Goal: Task Accomplishment & Management: Manage account settings

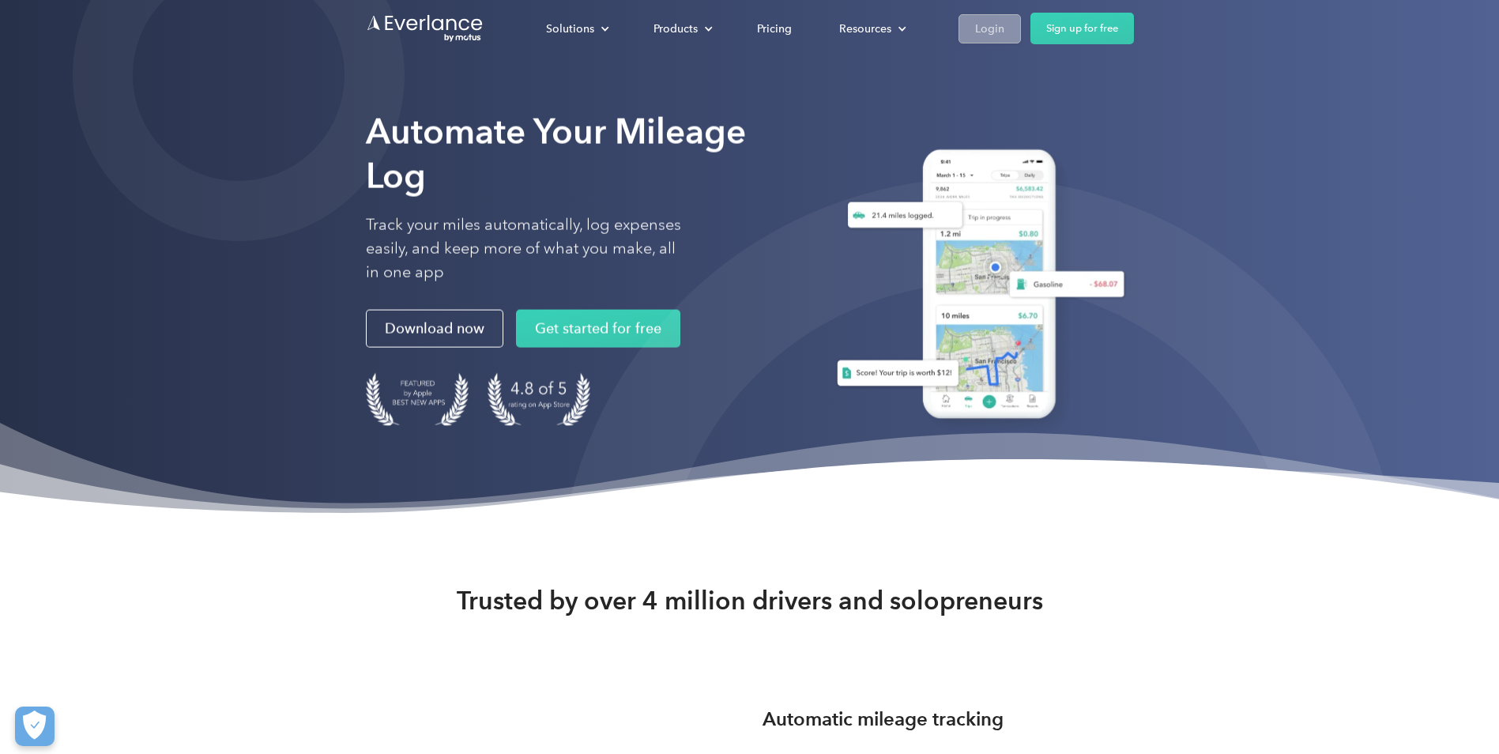
click at [970, 24] on link "Login" at bounding box center [989, 28] width 62 height 29
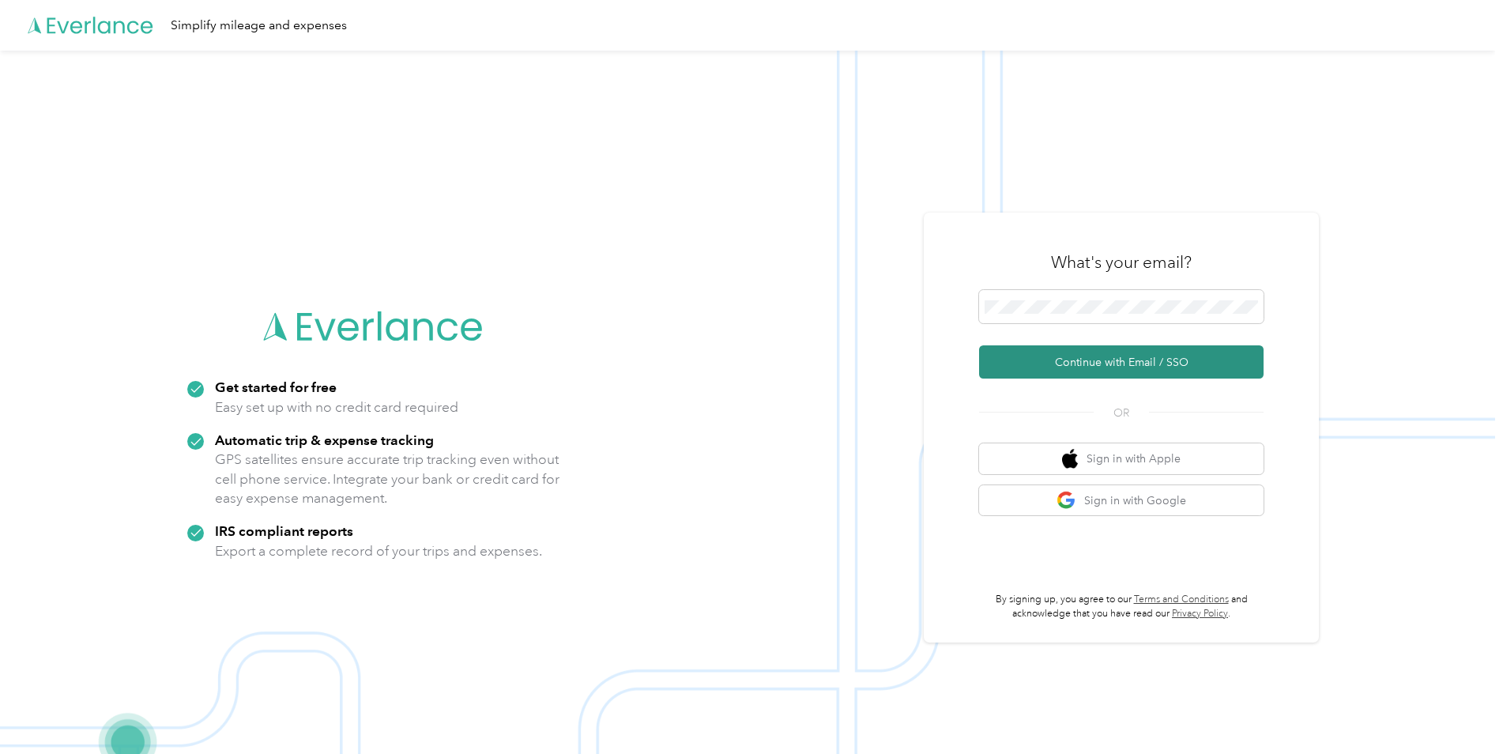
click at [1139, 360] on button "Continue with Email / SSO" at bounding box center [1121, 361] width 284 height 33
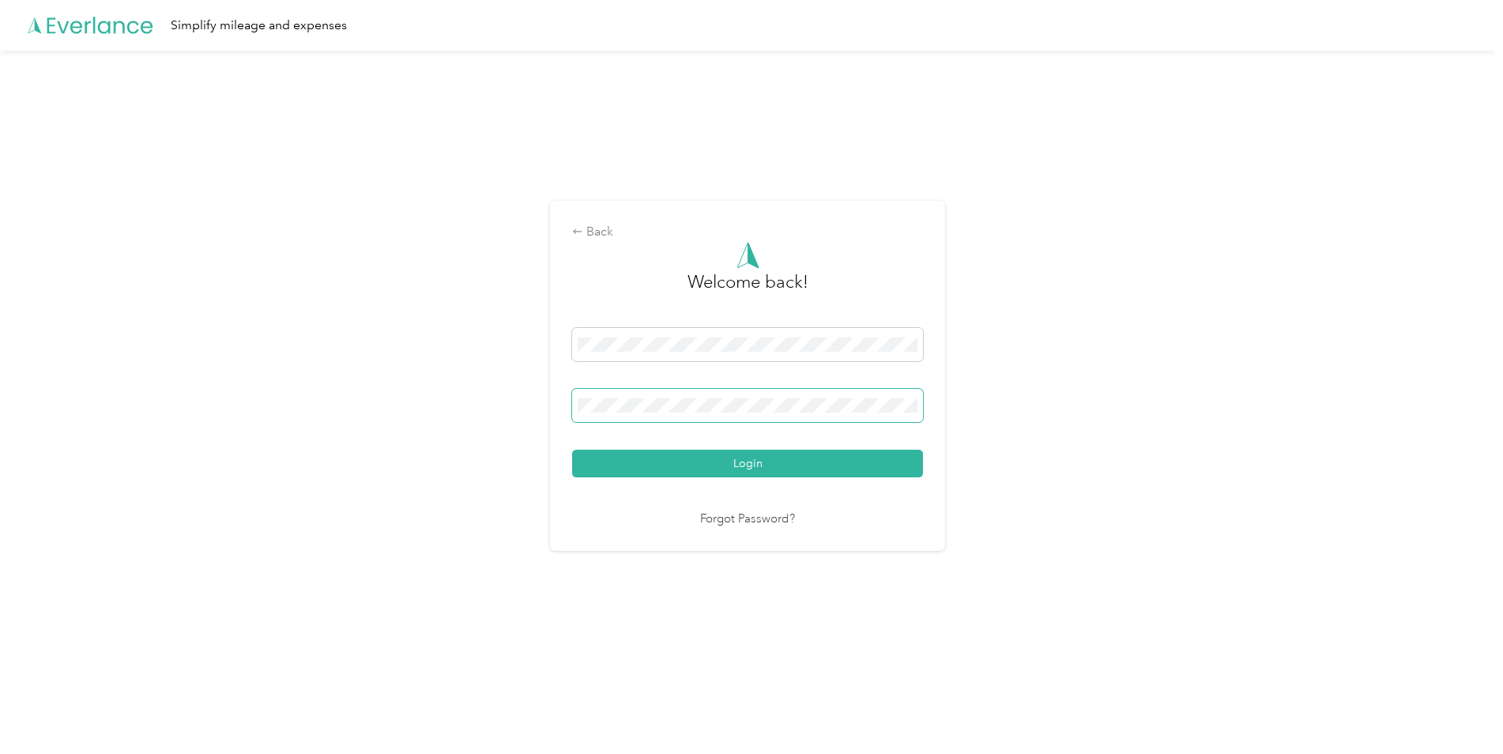
click at [923, 405] on span at bounding box center [747, 405] width 351 height 33
click at [907, 412] on span at bounding box center [747, 405] width 351 height 33
click at [849, 462] on button "Login" at bounding box center [747, 464] width 351 height 28
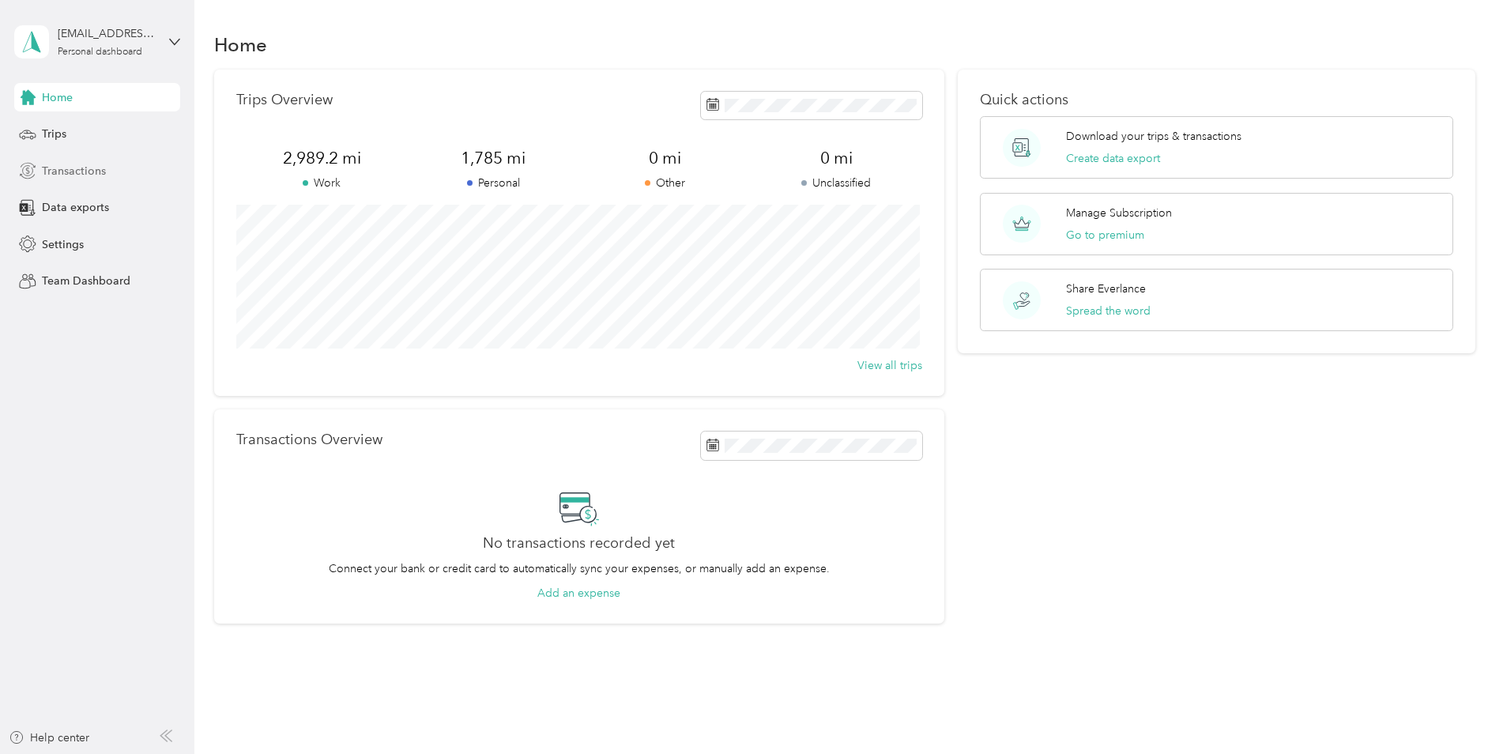
click at [73, 168] on span "Transactions" at bounding box center [74, 171] width 64 height 17
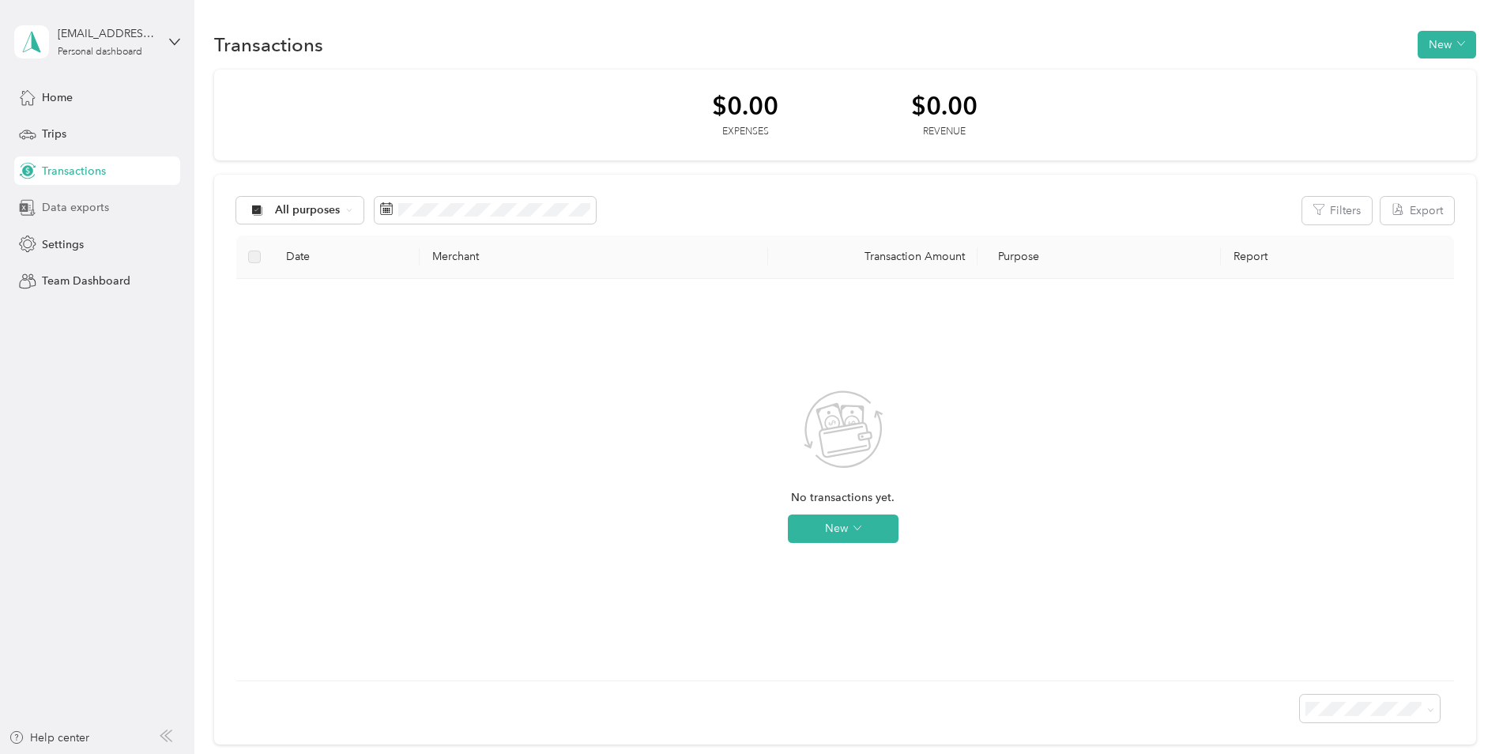
click at [84, 210] on span "Data exports" at bounding box center [75, 207] width 67 height 17
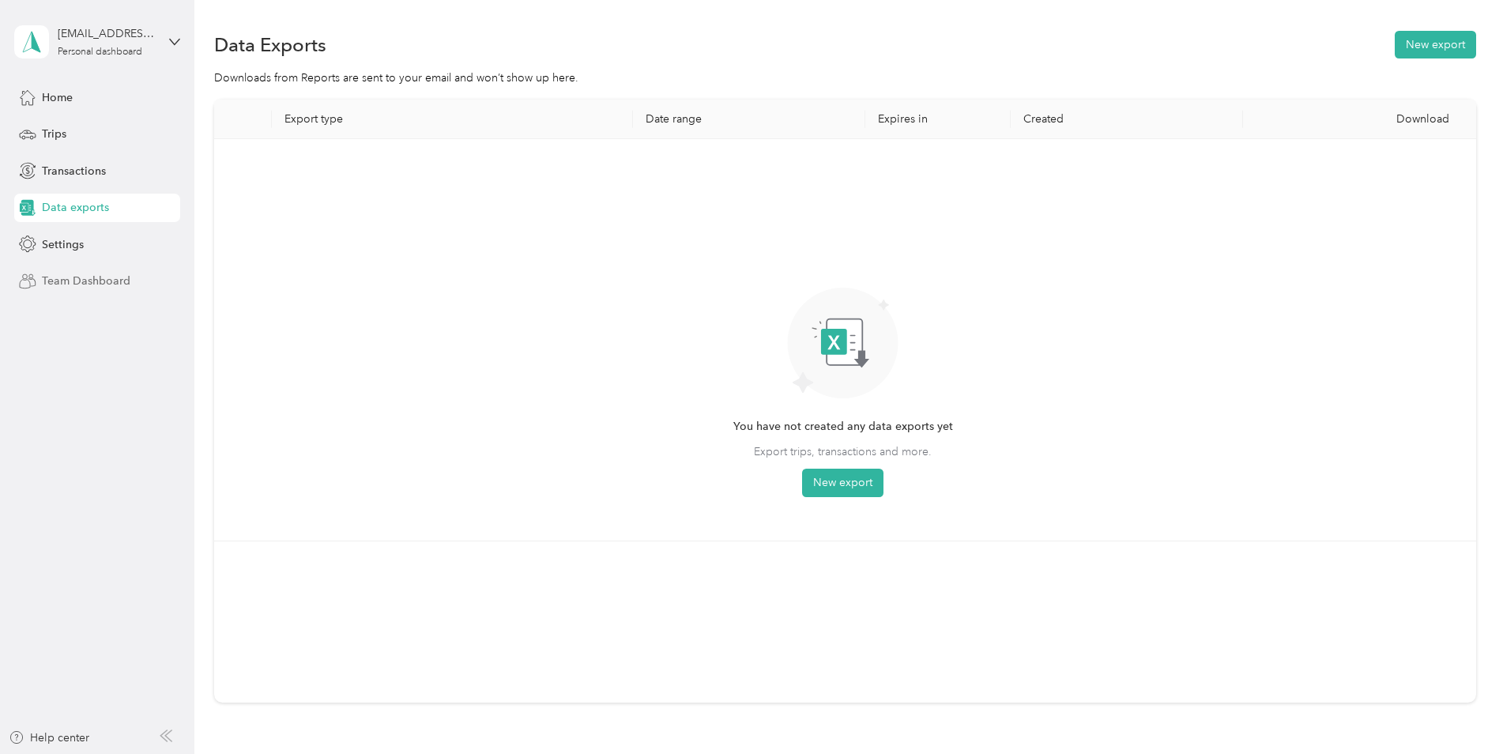
click at [87, 277] on span "Team Dashboard" at bounding box center [86, 281] width 88 height 17
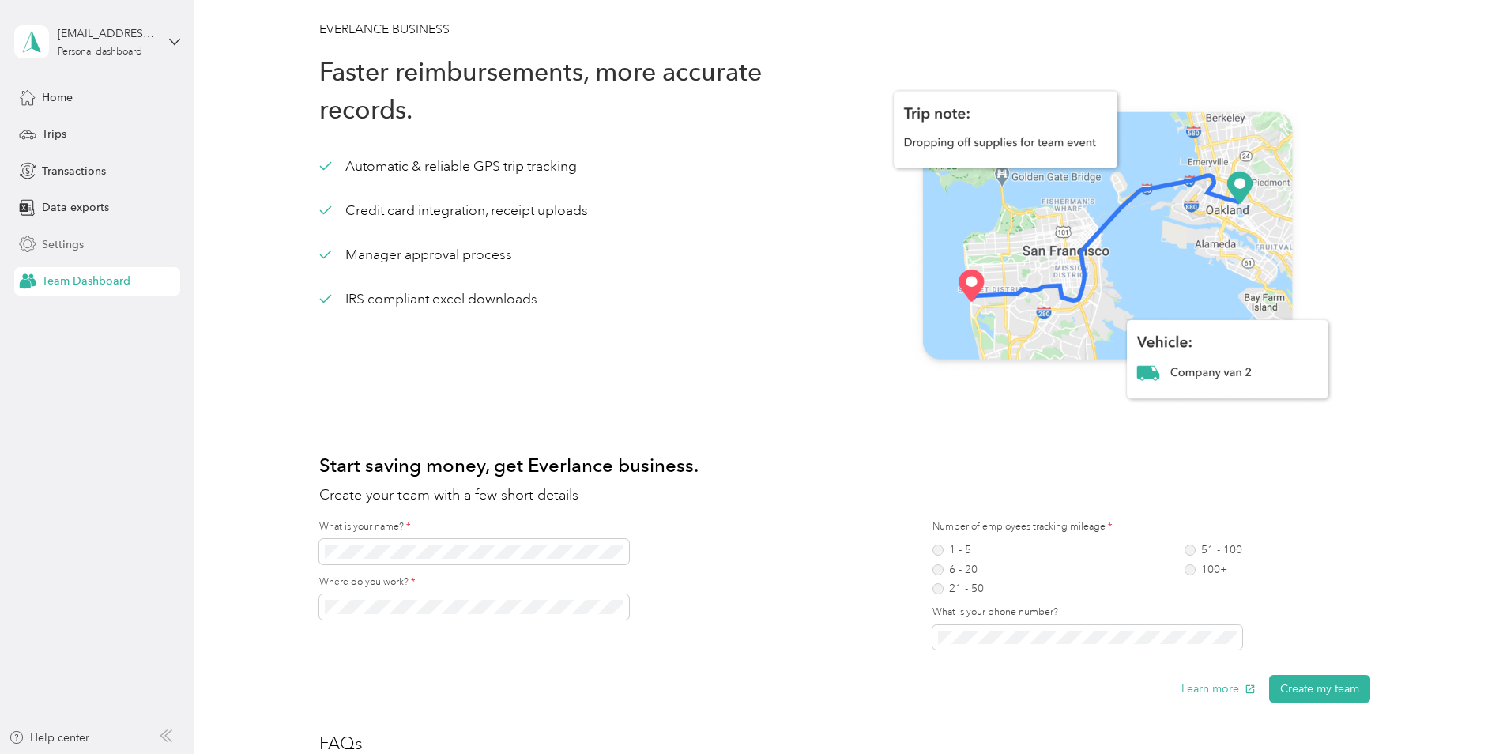
click at [55, 243] on span "Settings" at bounding box center [63, 244] width 42 height 17
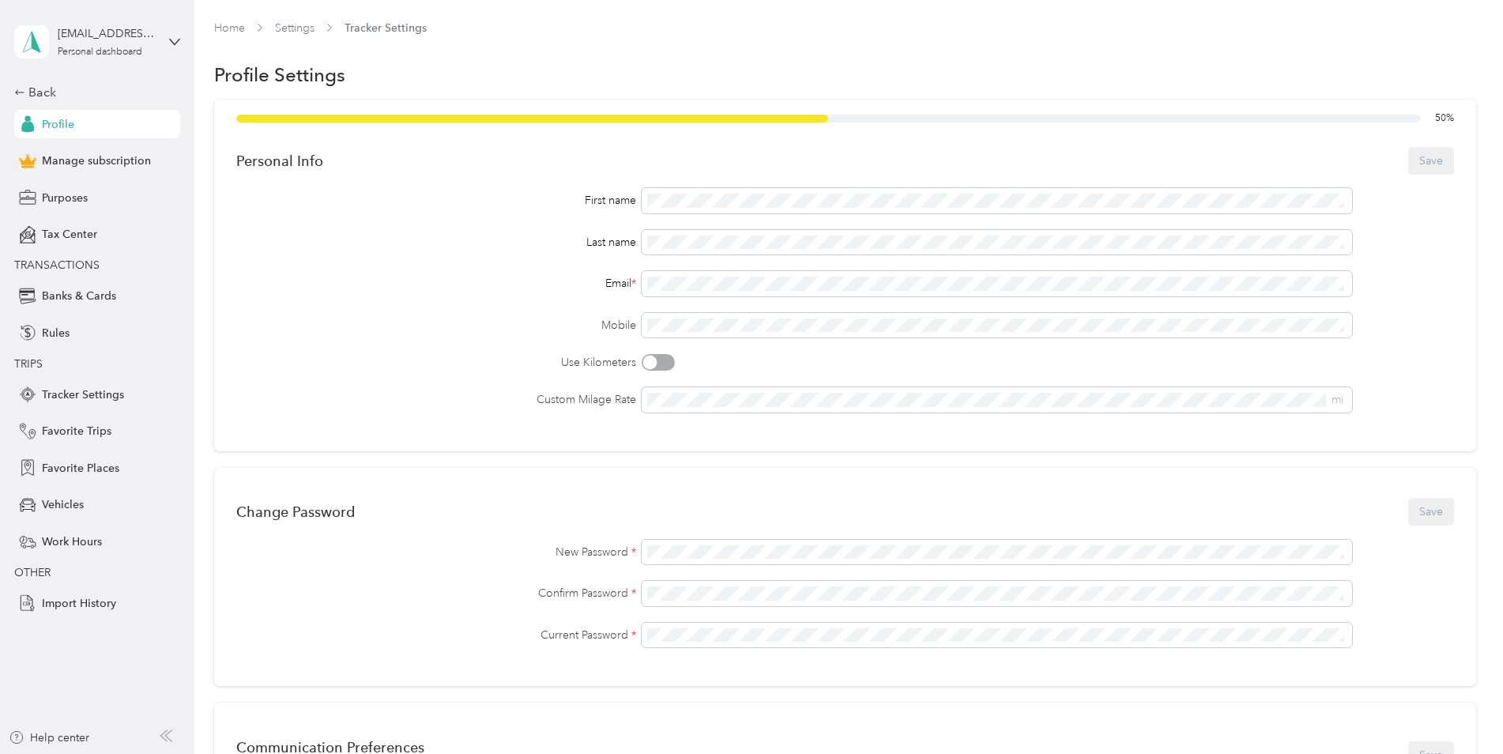
click at [656, 363] on div at bounding box center [650, 363] width 14 height 14
click at [656, 363] on div at bounding box center [658, 362] width 33 height 17
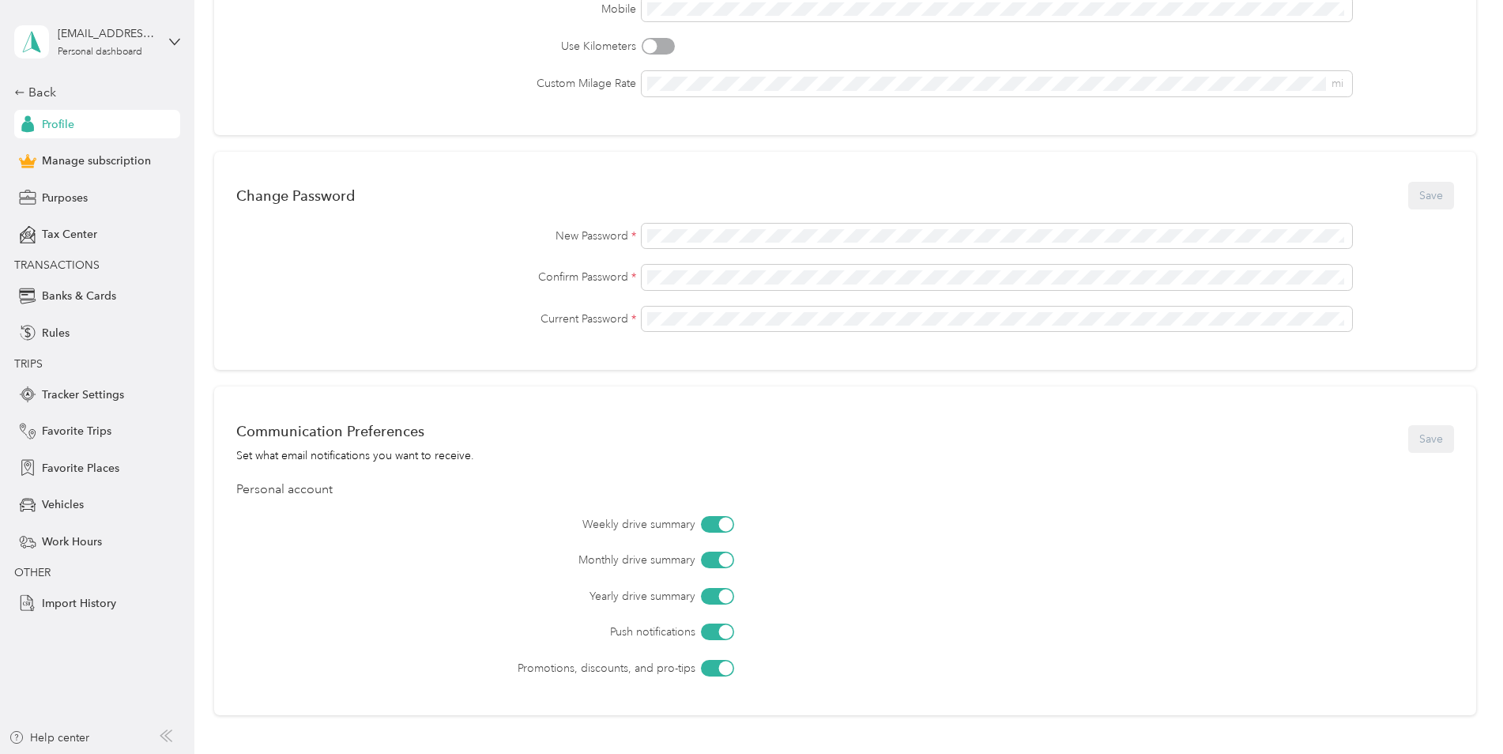
scroll to position [395, 0]
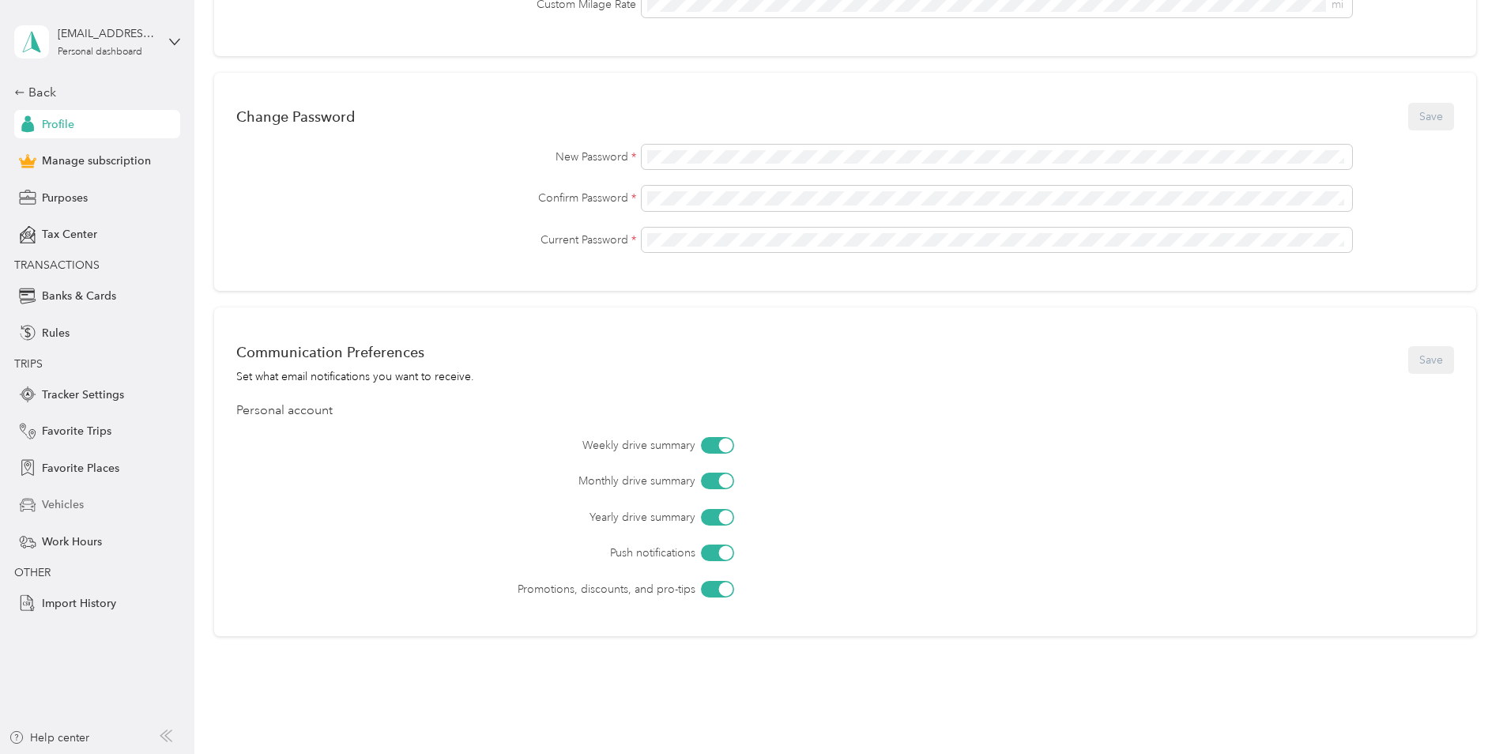
click at [62, 505] on span "Vehicles" at bounding box center [63, 504] width 42 height 17
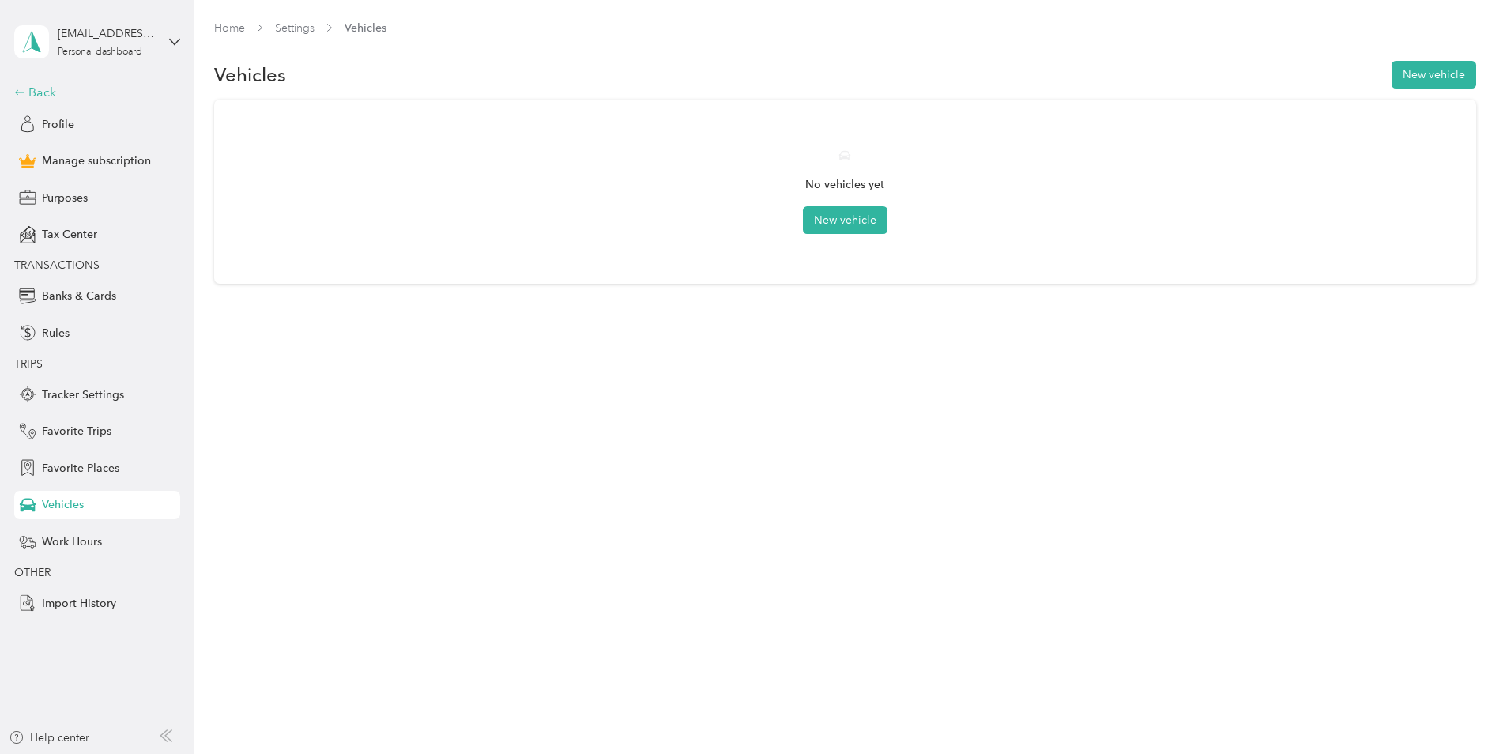
click at [24, 92] on icon at bounding box center [19, 92] width 11 height 11
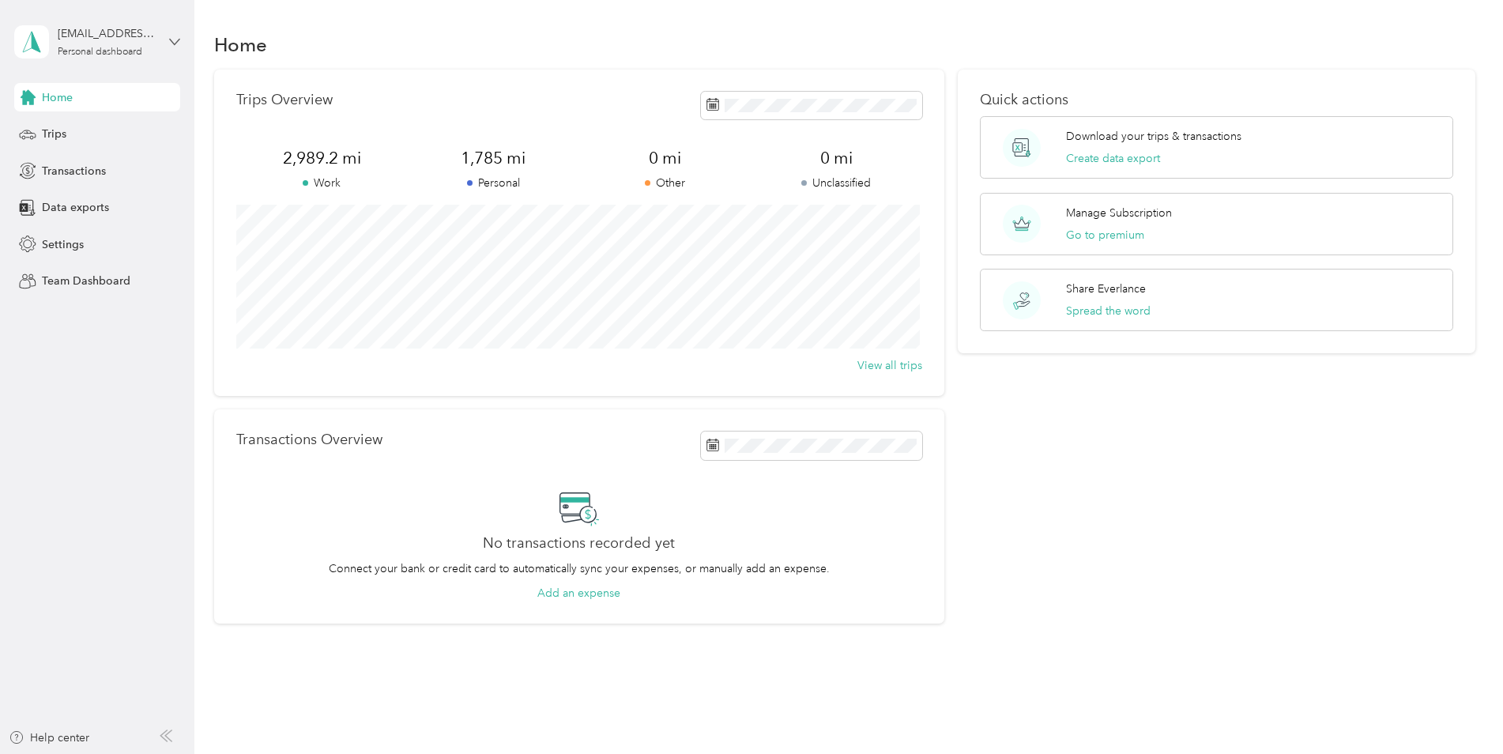
click at [175, 40] on icon at bounding box center [174, 41] width 11 height 11
click at [74, 132] on div "Log out" at bounding box center [180, 121] width 311 height 28
